Goal: Task Accomplishment & Management: Use online tool/utility

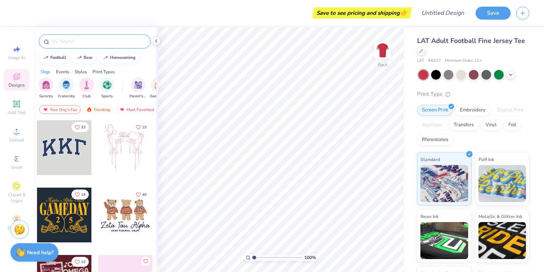
click at [97, 41] on input "text" at bounding box center [98, 41] width 95 height 7
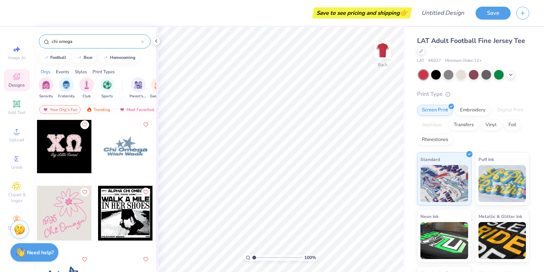
scroll to position [202, 0]
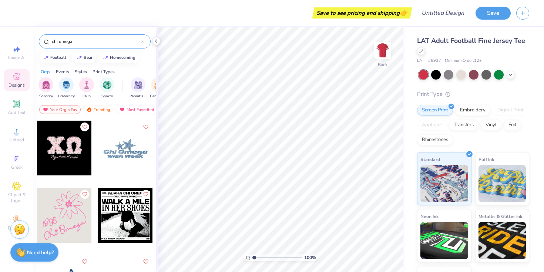
click at [74, 153] on div at bounding box center [64, 148] width 55 height 55
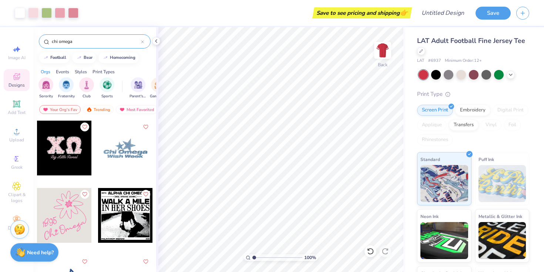
click at [66, 43] on input "chi omega" at bounding box center [96, 41] width 90 height 7
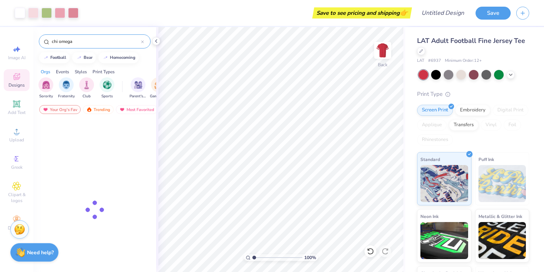
click at [66, 43] on input "chi omega" at bounding box center [96, 41] width 90 height 7
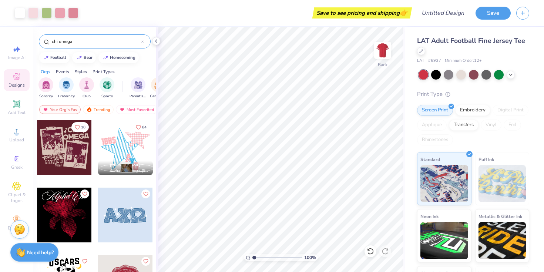
click at [66, 43] on input "chi omega" at bounding box center [96, 41] width 90 height 7
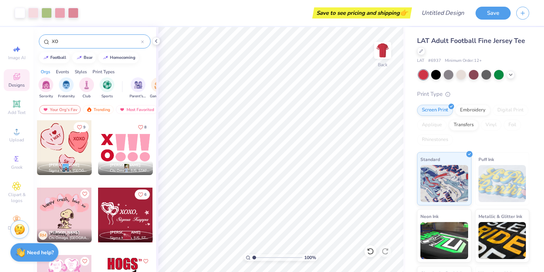
scroll to position [22, 0]
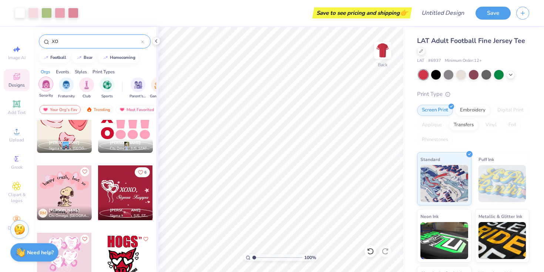
type input "XO"
click at [42, 88] on img "filter for Sorority" at bounding box center [46, 84] width 9 height 9
click at [85, 39] on input "XO" at bounding box center [96, 41] width 90 height 7
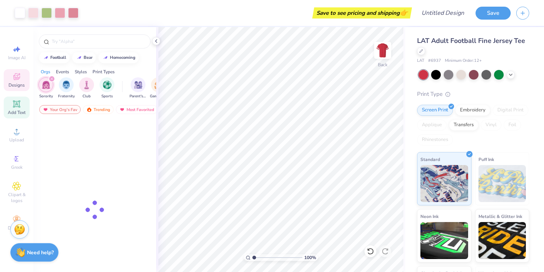
click at [12, 108] on div "Add Text" at bounding box center [17, 108] width 26 height 22
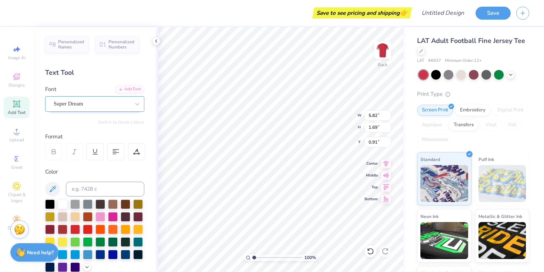
type input "5.79"
type input "1.68"
type input "2.16"
type textarea "XO"
type input "6.97"
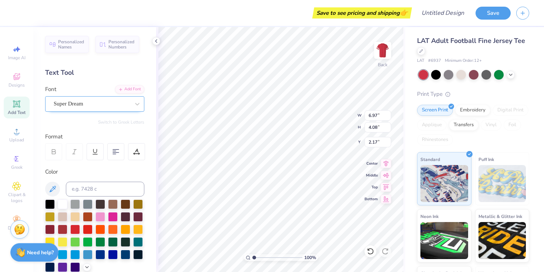
type input "4.08"
type input "2.64"
type input "9.50"
type input "5.56"
type input "2.65"
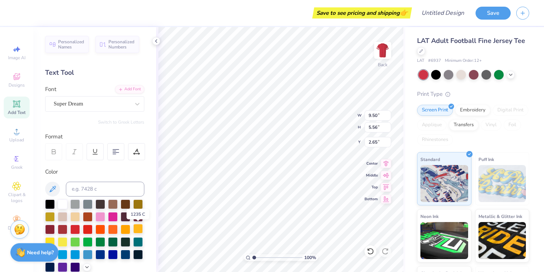
click at [138, 229] on div at bounding box center [138, 229] width 10 height 10
click at [62, 205] on div at bounding box center [63, 204] width 10 height 10
click at [118, 65] on div "Personalized Names Personalized Numbers Text Tool Add Font Font Super Dream Swi…" at bounding box center [94, 149] width 123 height 245
click at [16, 76] on icon at bounding box center [16, 76] width 9 height 9
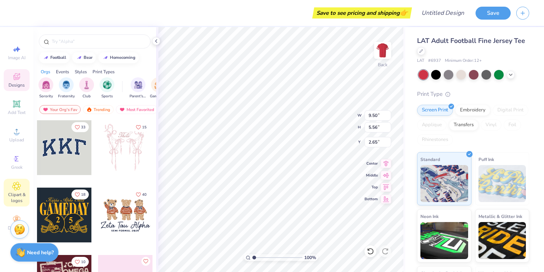
click at [18, 192] on span "Clipart & logos" at bounding box center [17, 198] width 26 height 12
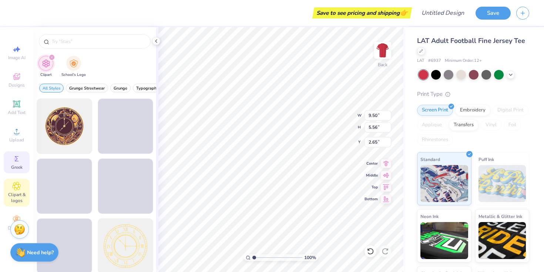
click at [13, 167] on span "Greek" at bounding box center [16, 167] width 11 height 6
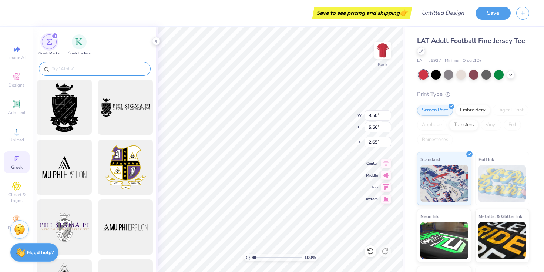
click at [73, 65] on input "text" at bounding box center [98, 68] width 95 height 7
click at [79, 41] on img "filter for Greek Letters" at bounding box center [78, 40] width 7 height 7
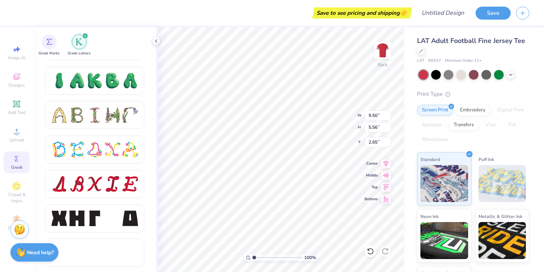
scroll to position [883, 0]
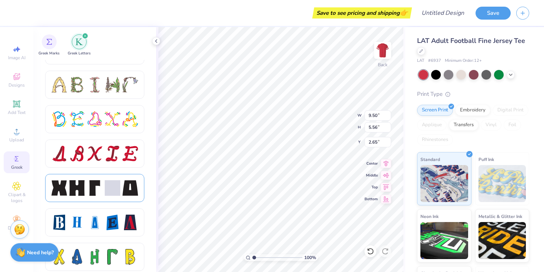
click at [78, 180] on div at bounding box center [94, 188] width 99 height 28
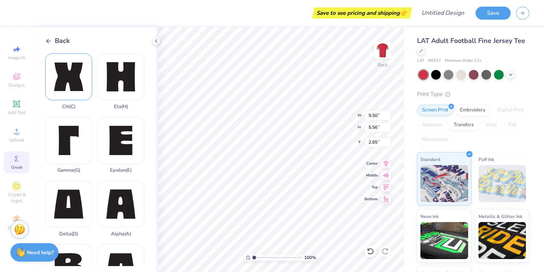
click at [65, 66] on div "Chi ( C )" at bounding box center [68, 81] width 47 height 56
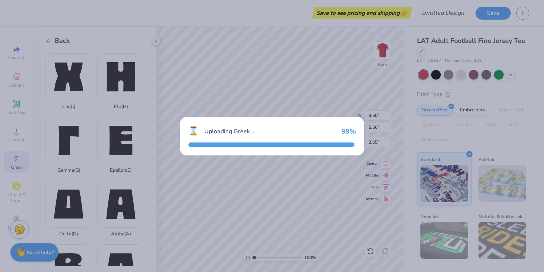
type input "2.57"
type input "2.50"
type input "0.50"
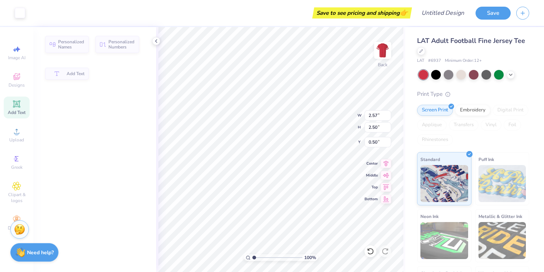
type input "9.50"
type input "5.56"
type input "2.65"
